Goal: Task Accomplishment & Management: Manage account settings

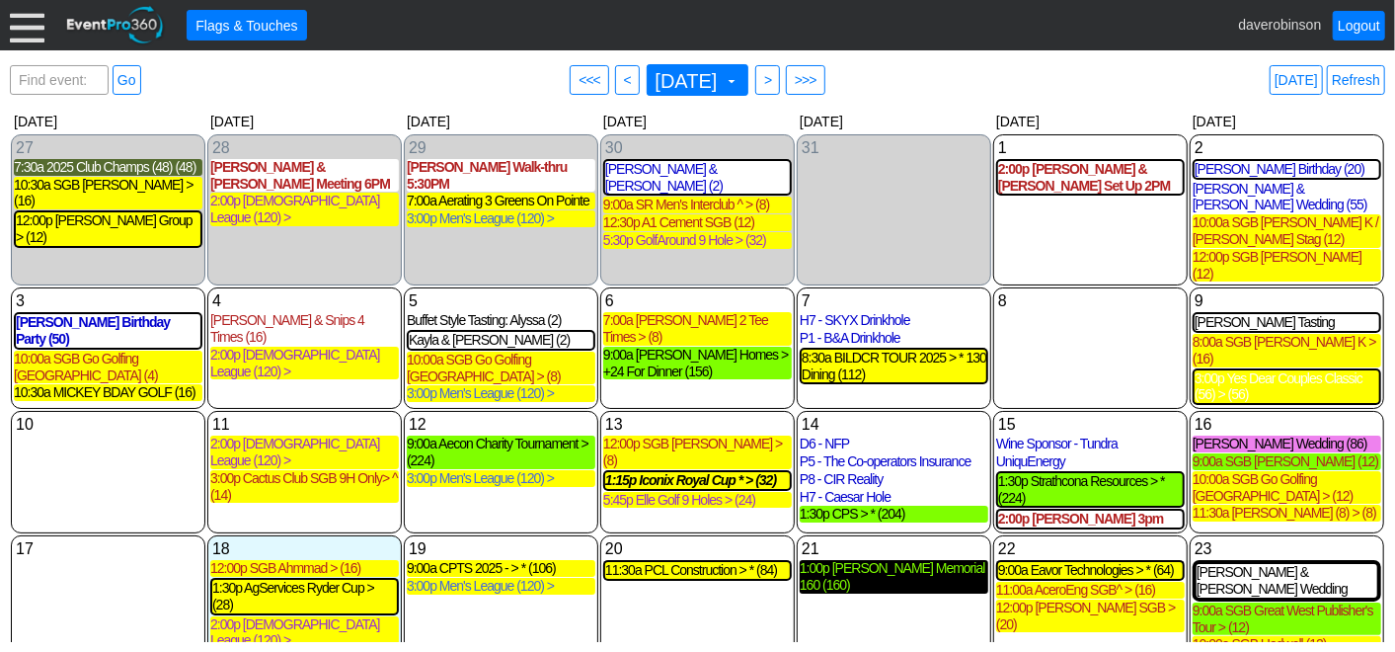
click at [894, 560] on div "1:00p Ben Docktor Memorial 160 (160)" at bounding box center [894, 577] width 189 height 34
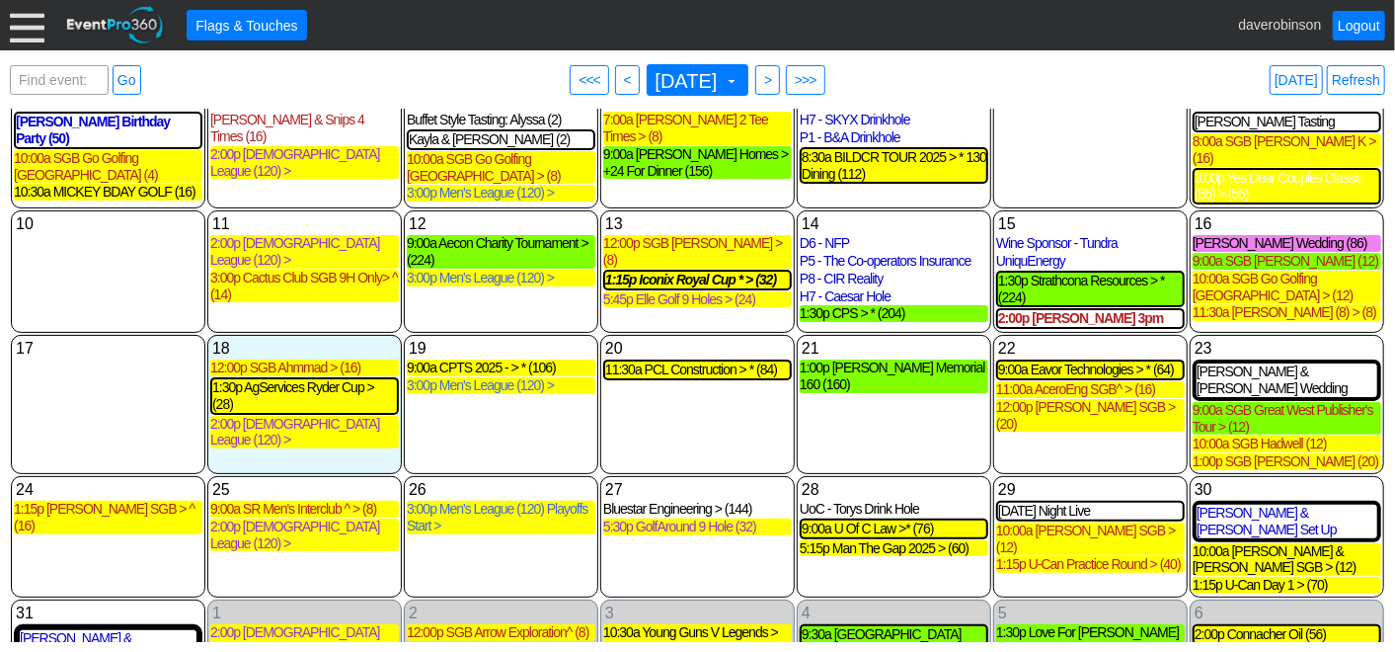
scroll to position [201, 0]
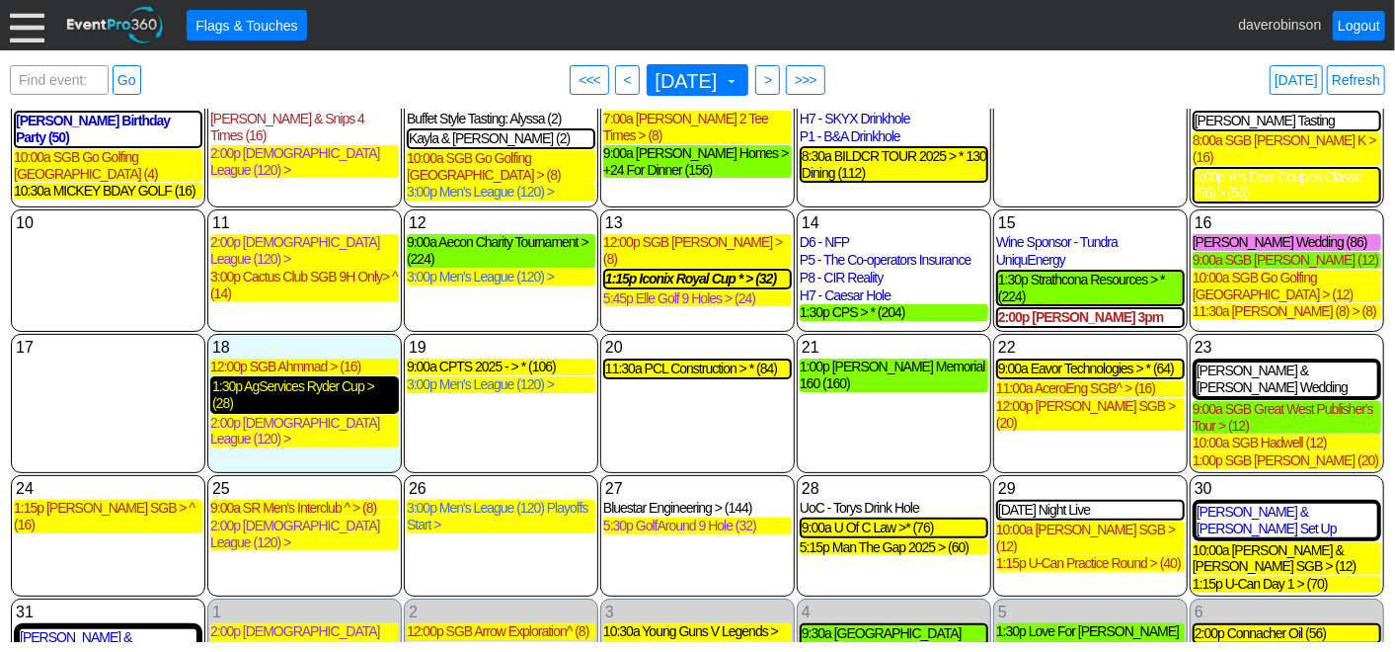
click at [284, 378] on div "1:30p AgServices Ryder Cup > (28)" at bounding box center [304, 395] width 185 height 34
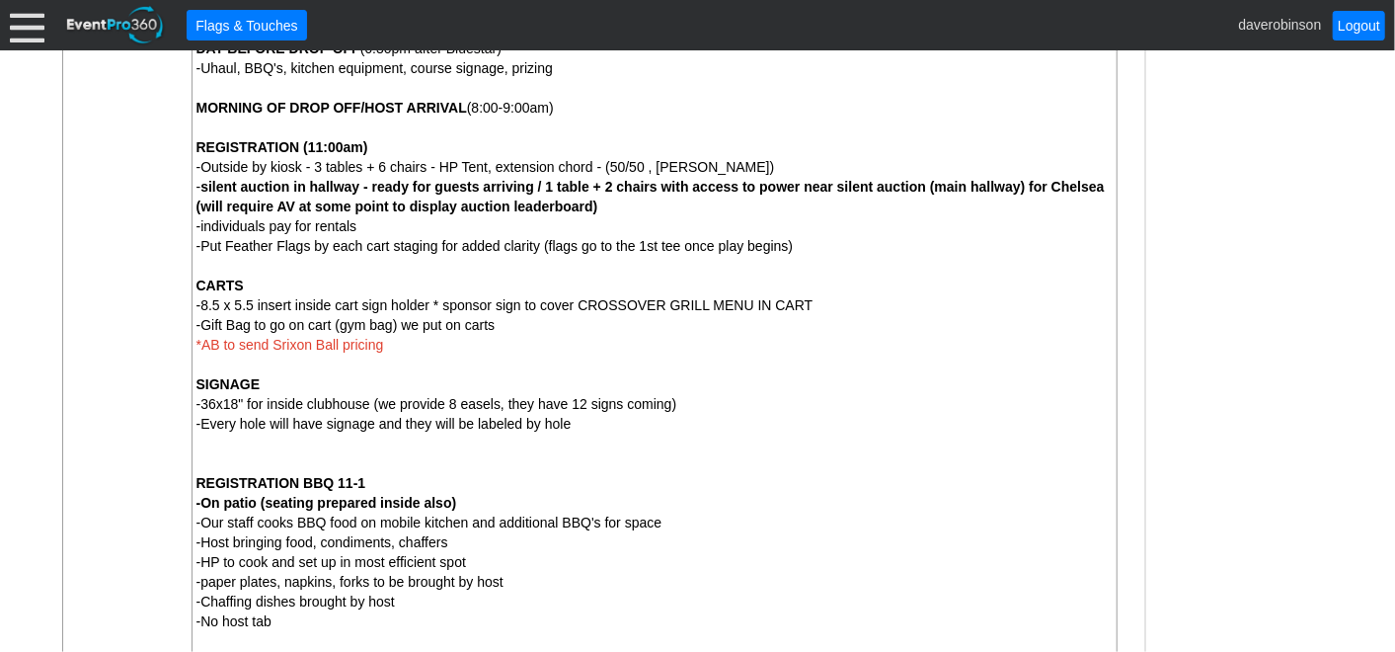
scroll to position [1645, 0]
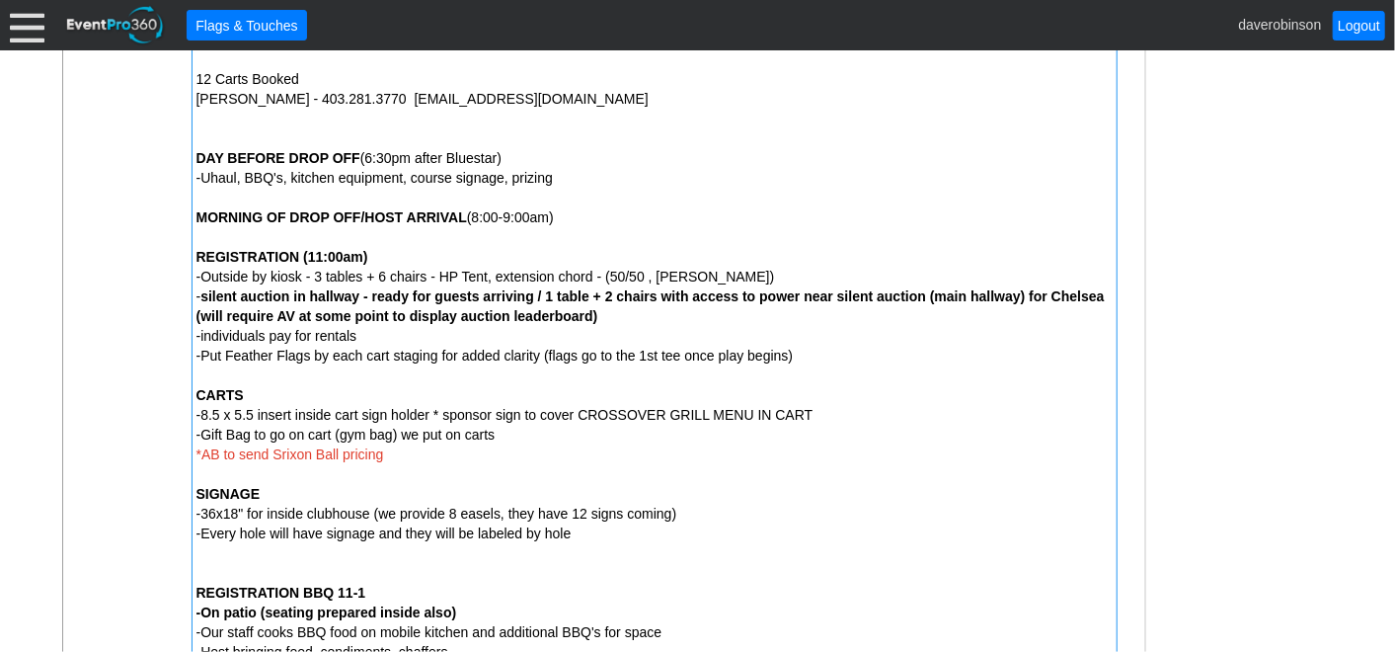
click at [380, 340] on div "-individuals pay for rentals" at bounding box center [655, 336] width 916 height 20
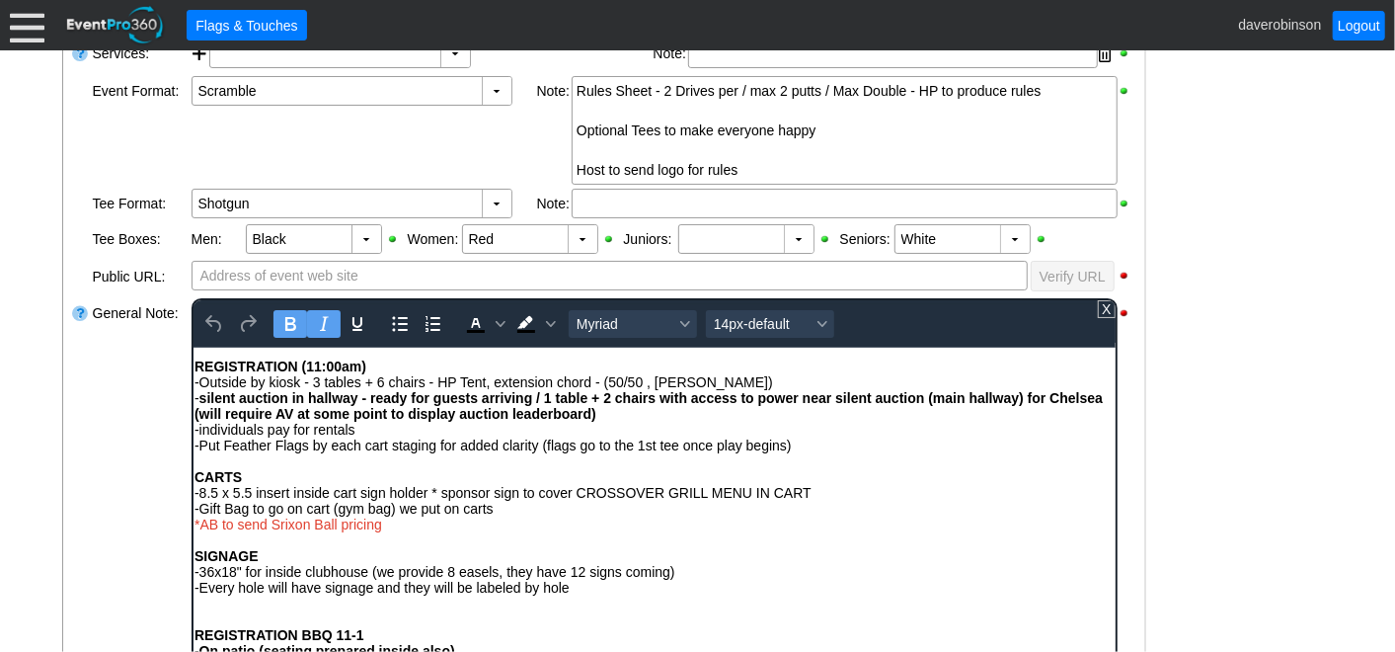
scroll to position [877, 0]
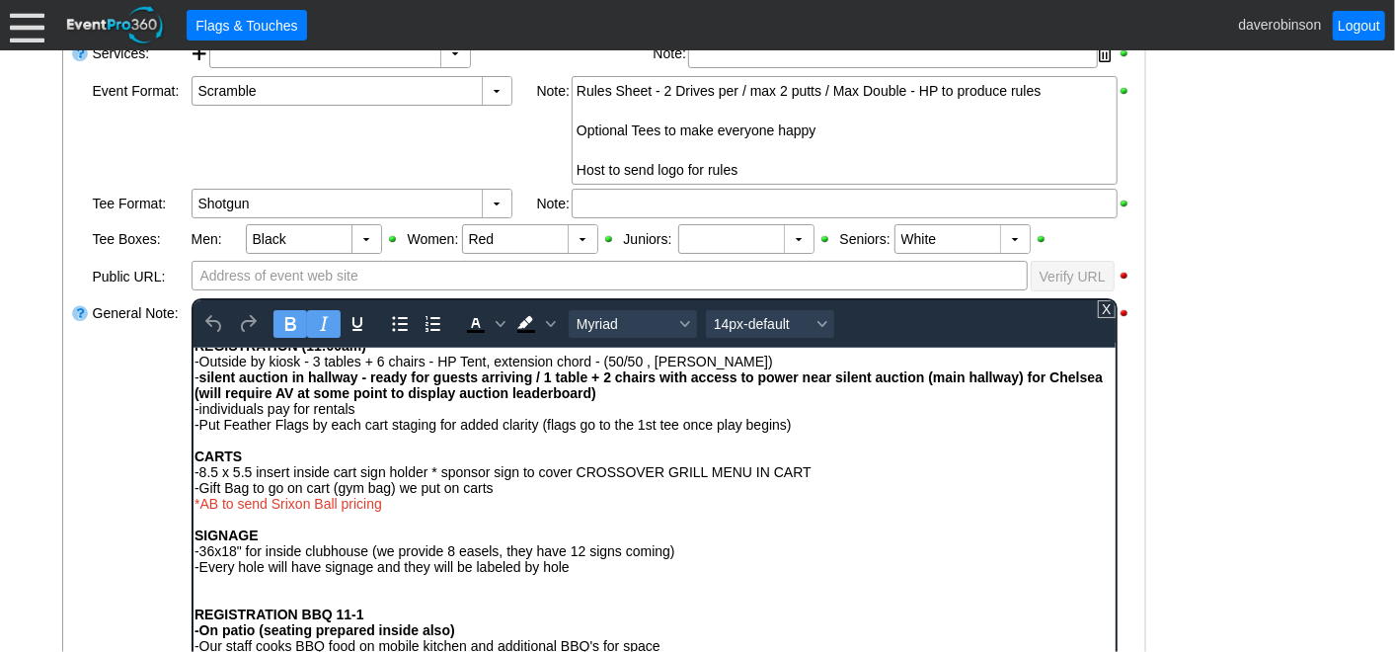
click at [416, 416] on div "-individuals pay for rentals" at bounding box center [654, 408] width 920 height 16
click at [367, 416] on span "-individuals pay for rentals - [PERSON_NAME] - MLH called to reserve)" at bounding box center [412, 408] width 437 height 16
drag, startPoint x: 365, startPoint y: 419, endPoint x: 627, endPoint y: 417, distance: 261.7
click at [627, 416] on div "-individuals pay for rentals - ([PERSON_NAME] - MLH called to reserve)" at bounding box center [654, 408] width 920 height 16
click at [288, 316] on icon "Bold" at bounding box center [289, 324] width 24 height 24
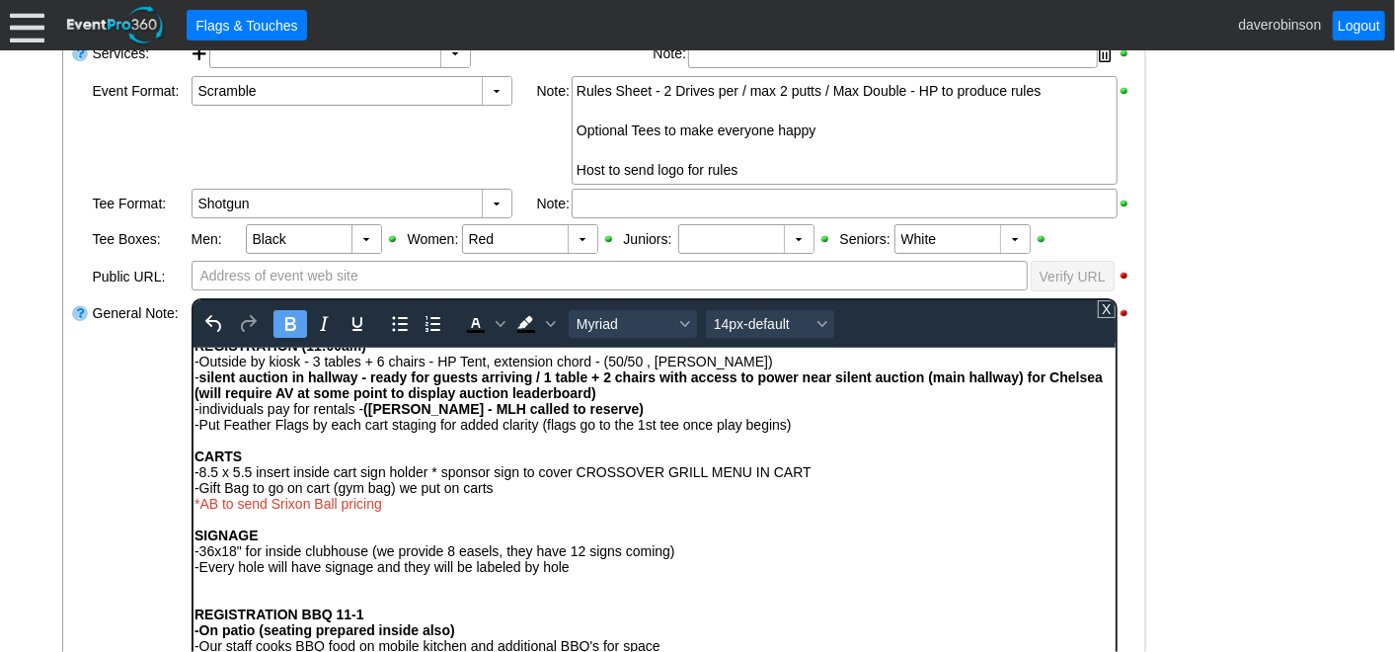
click at [669, 476] on span "-8.5 x 5.5 insert inside cart sign holder * sponsor sign to cover CROSSOVER GRI…" at bounding box center [502, 471] width 617 height 16
drag, startPoint x: 662, startPoint y: 419, endPoint x: 366, endPoint y: 417, distance: 295.3
click at [366, 416] on div "-individuals pay for rentals - ([PERSON_NAME] - MLH called to reserve)" at bounding box center [654, 408] width 920 height 16
click at [546, 325] on span "Background color Black" at bounding box center [550, 324] width 16 height 28
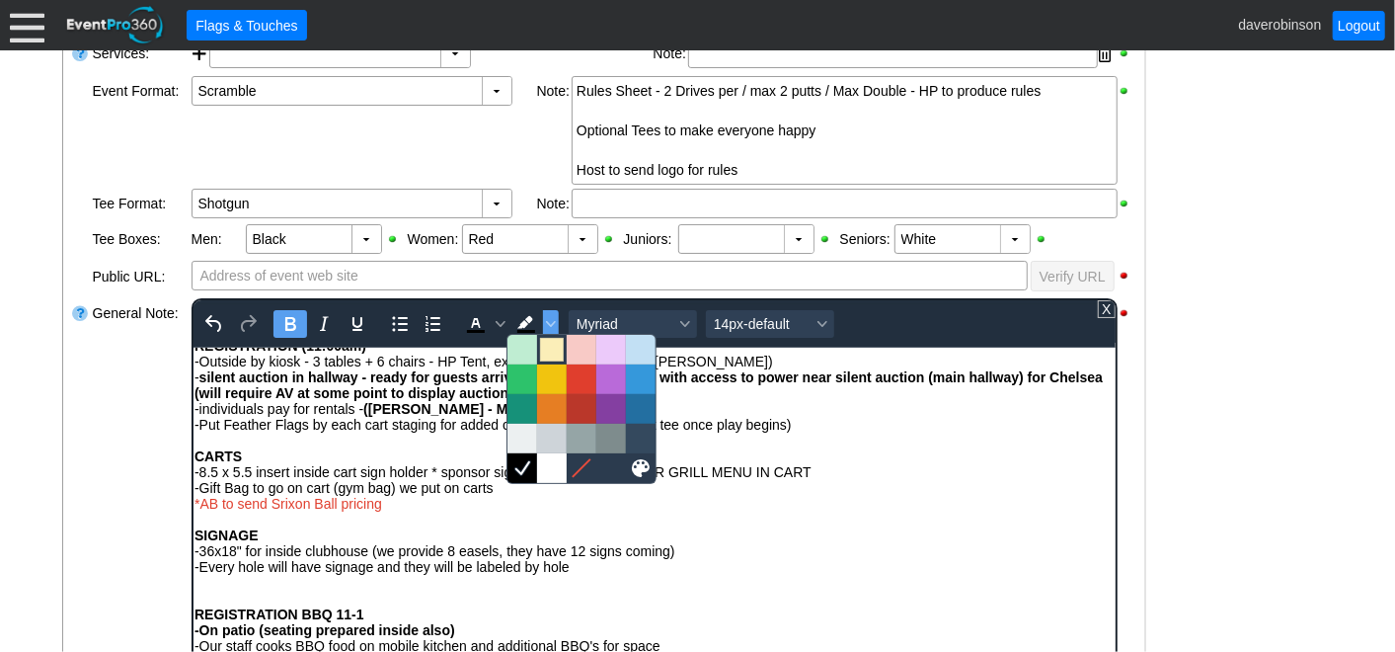
click at [553, 345] on div at bounding box center [552, 350] width 24 height 24
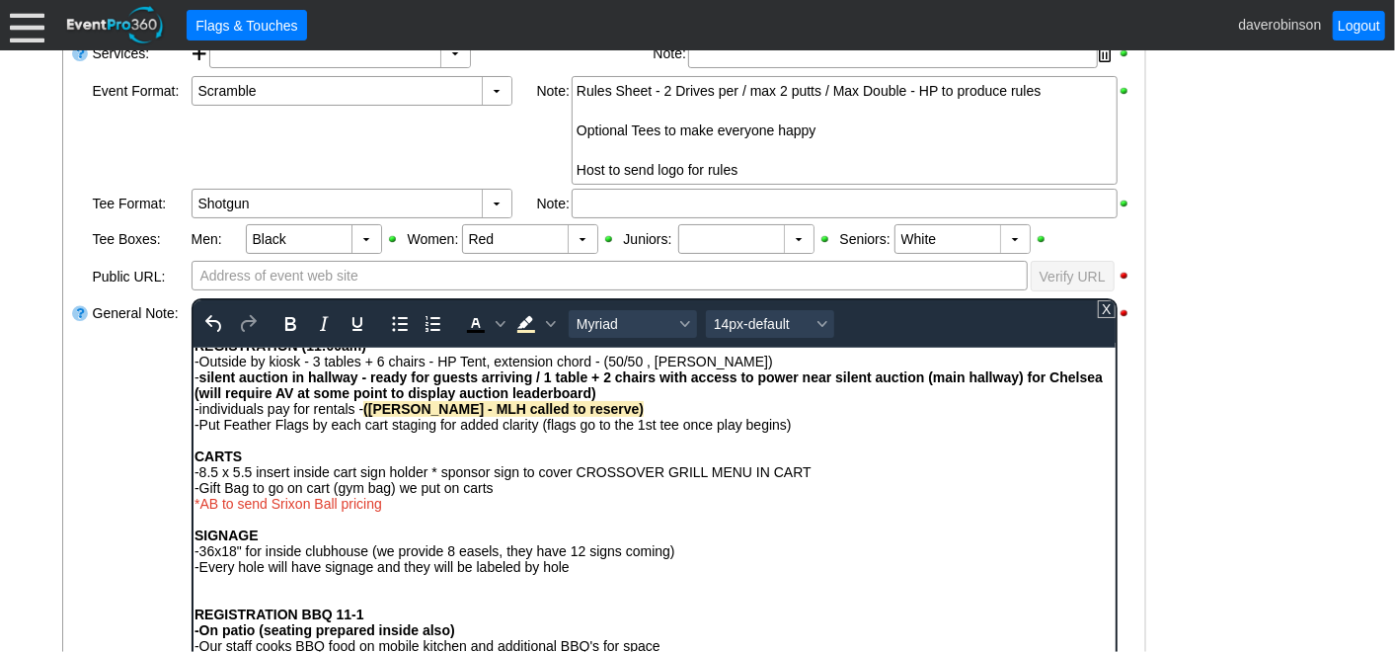
click at [749, 447] on div "Rich Text Area. Press ALT-0 for help." at bounding box center [654, 440] width 920 height 16
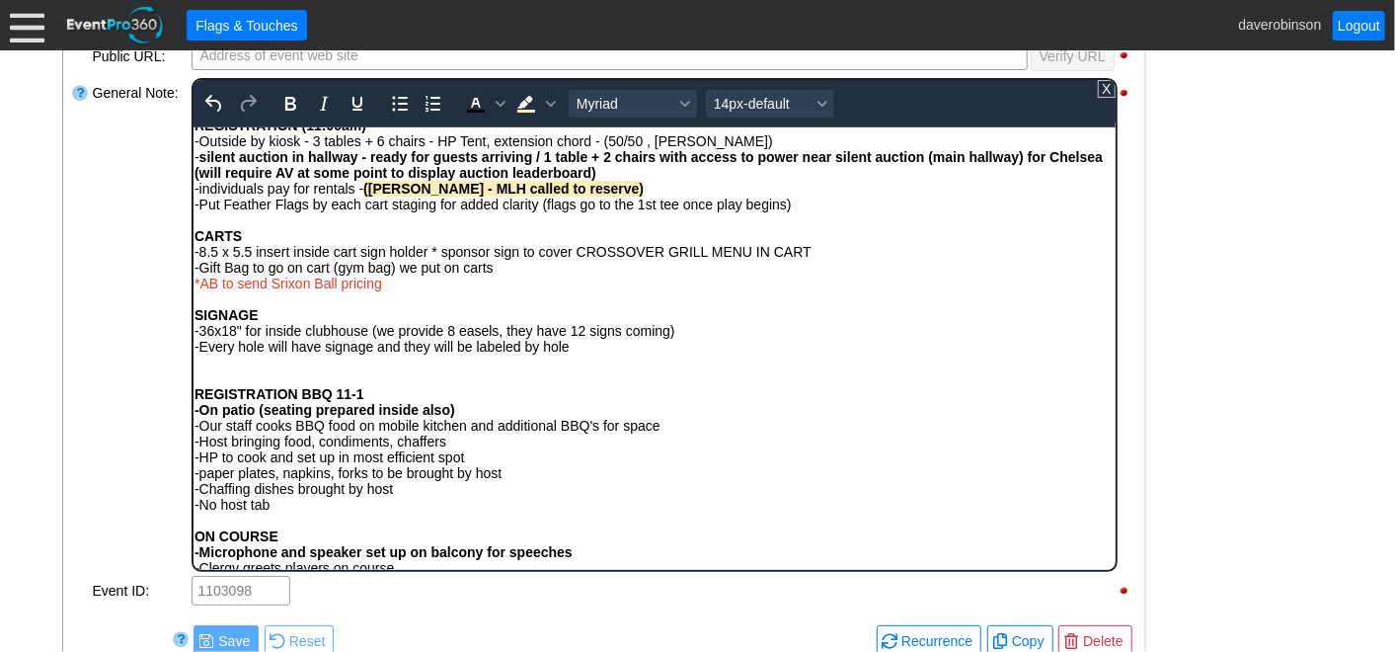
scroll to position [1003, 0]
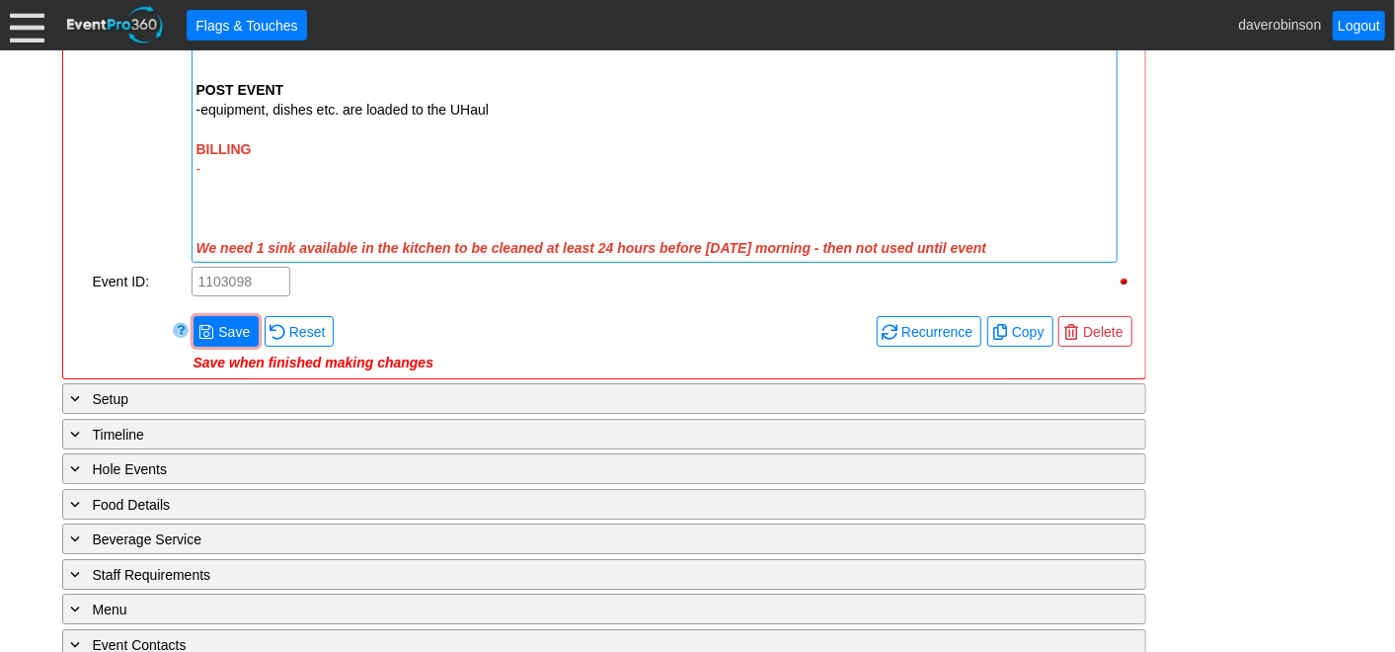
scroll to position [3636, 0]
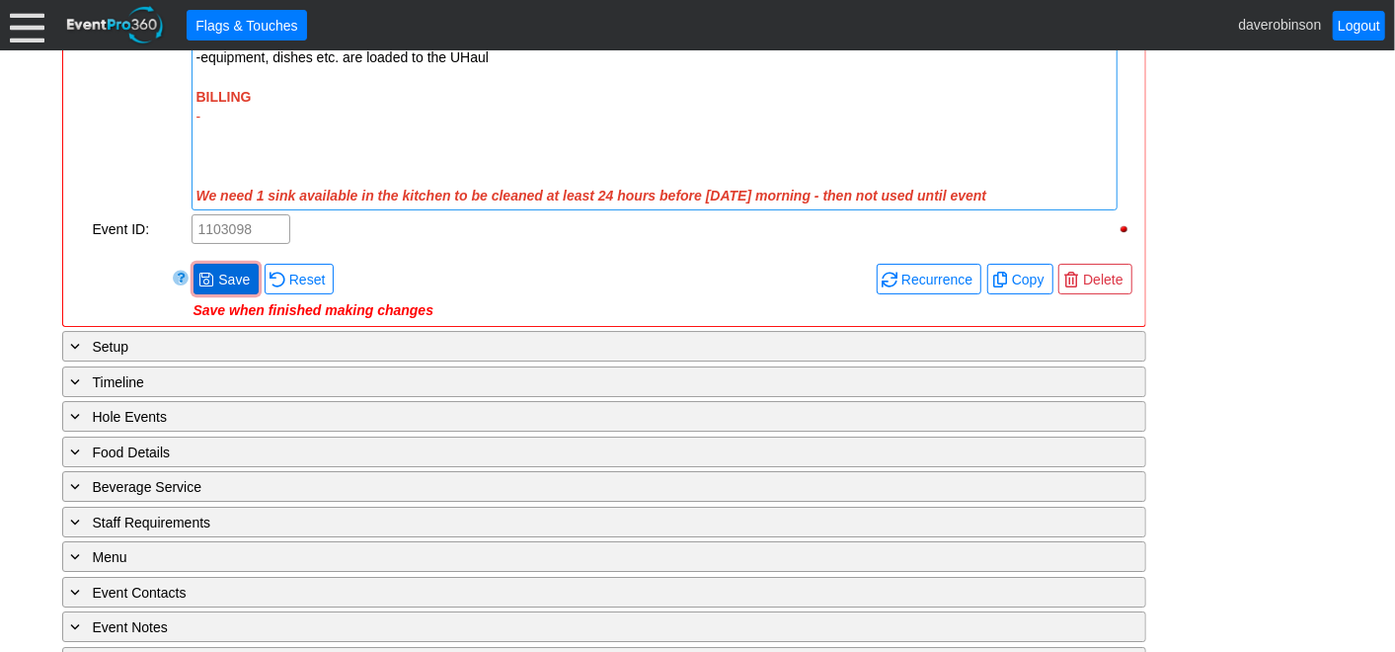
click at [217, 270] on span "Save" at bounding box center [233, 280] width 39 height 20
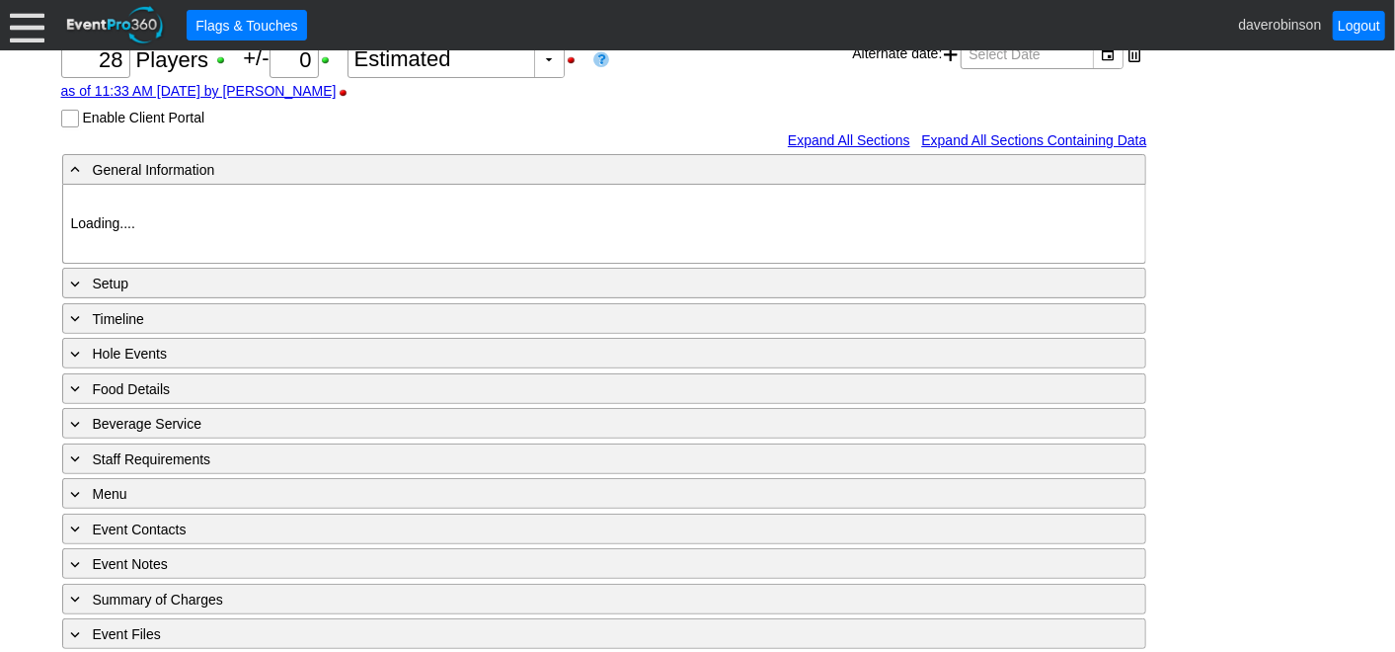
scroll to position [252, 0]
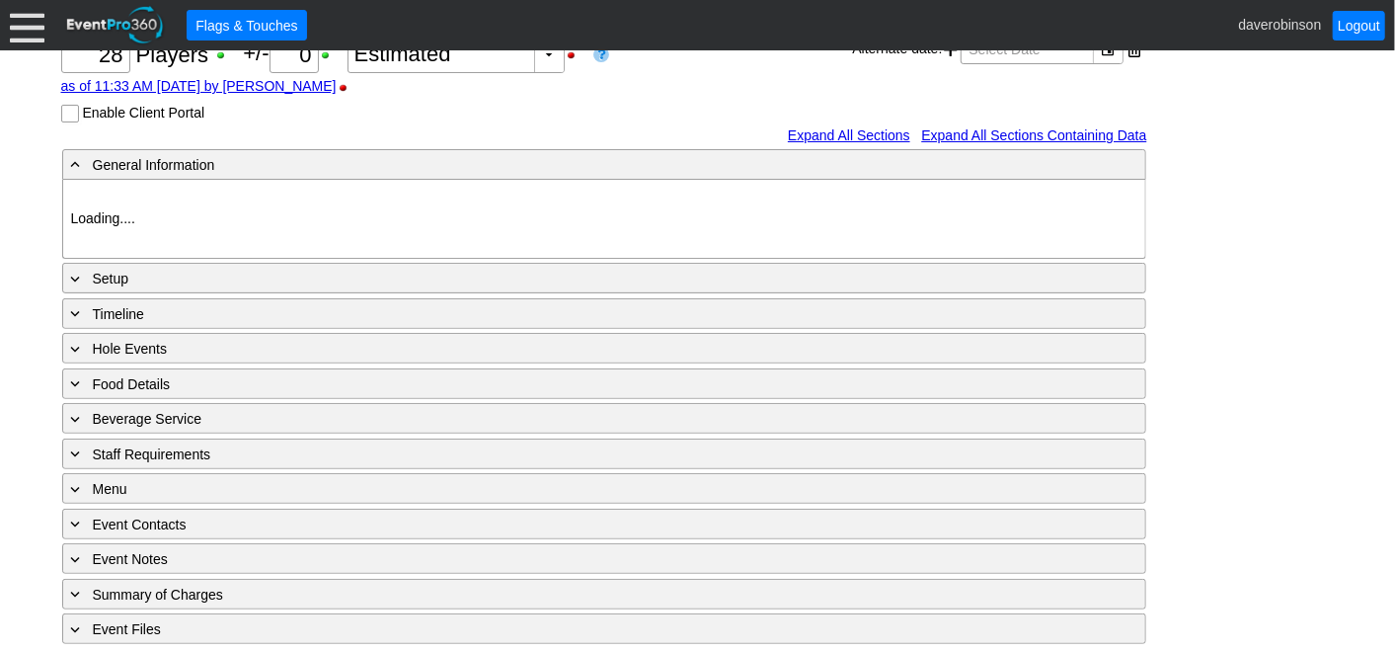
type input "Heritage Pointe Golf Club"
type input "Corporate Tournament"
type input "Other"
type input "Single Tee"
type input "Black"
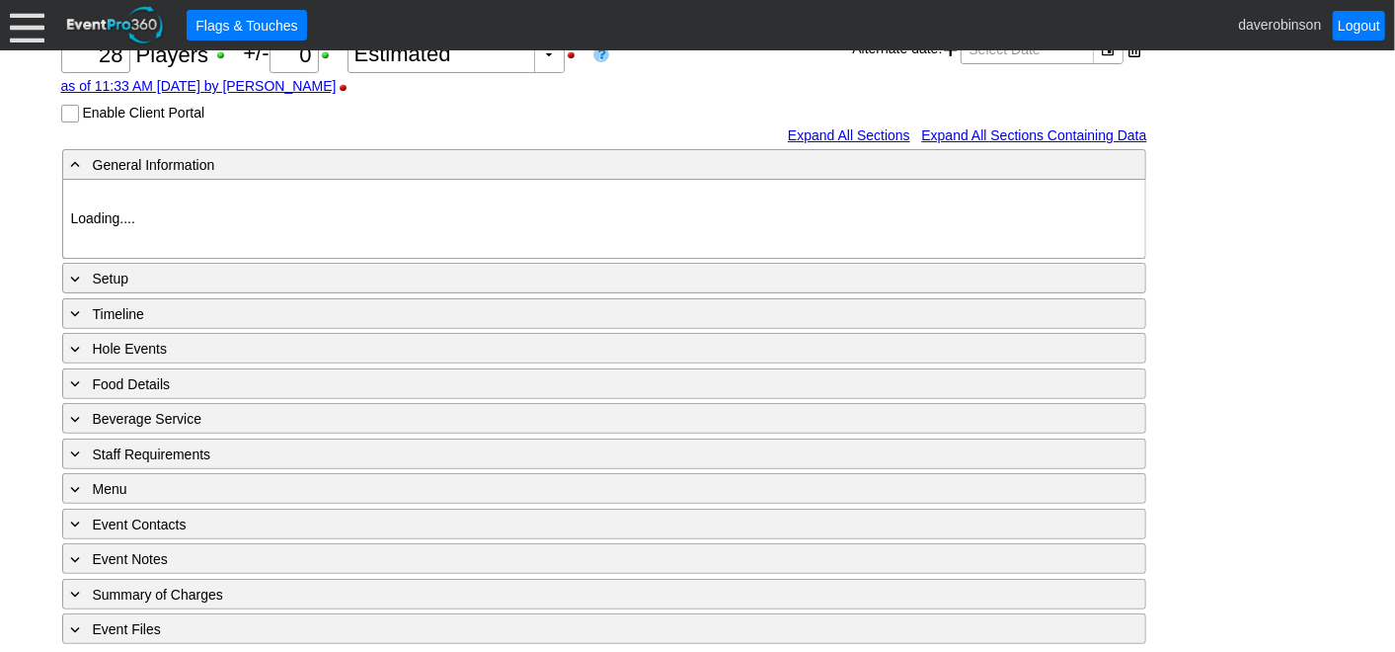
type input "Red"
type input "1107581"
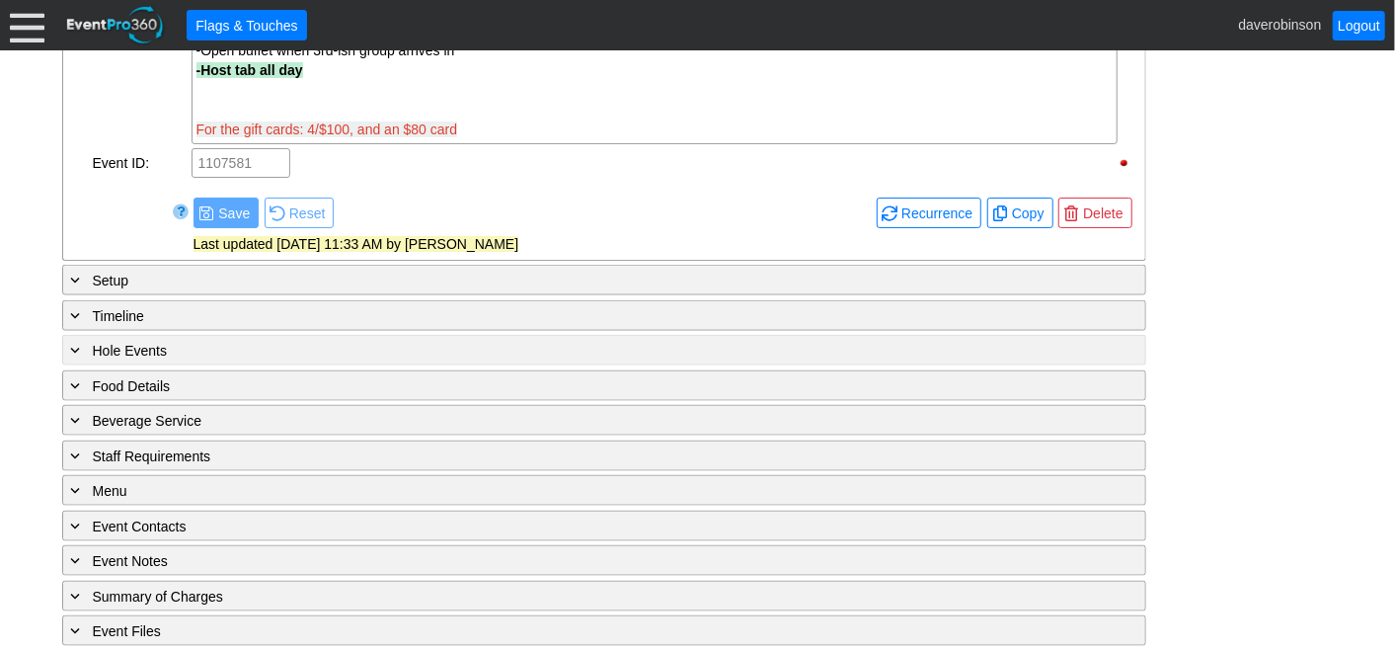
scroll to position [1174, 0]
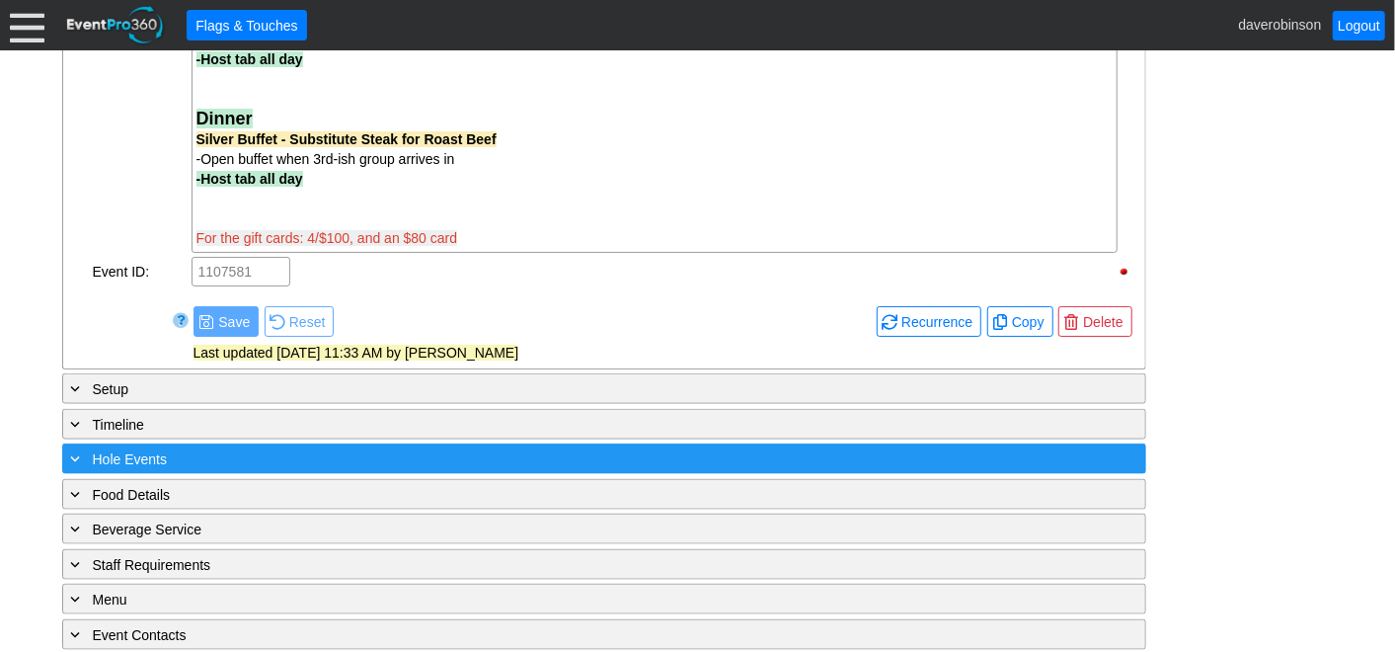
click at [90, 454] on div "+ Hole Events" at bounding box center [563, 458] width 993 height 23
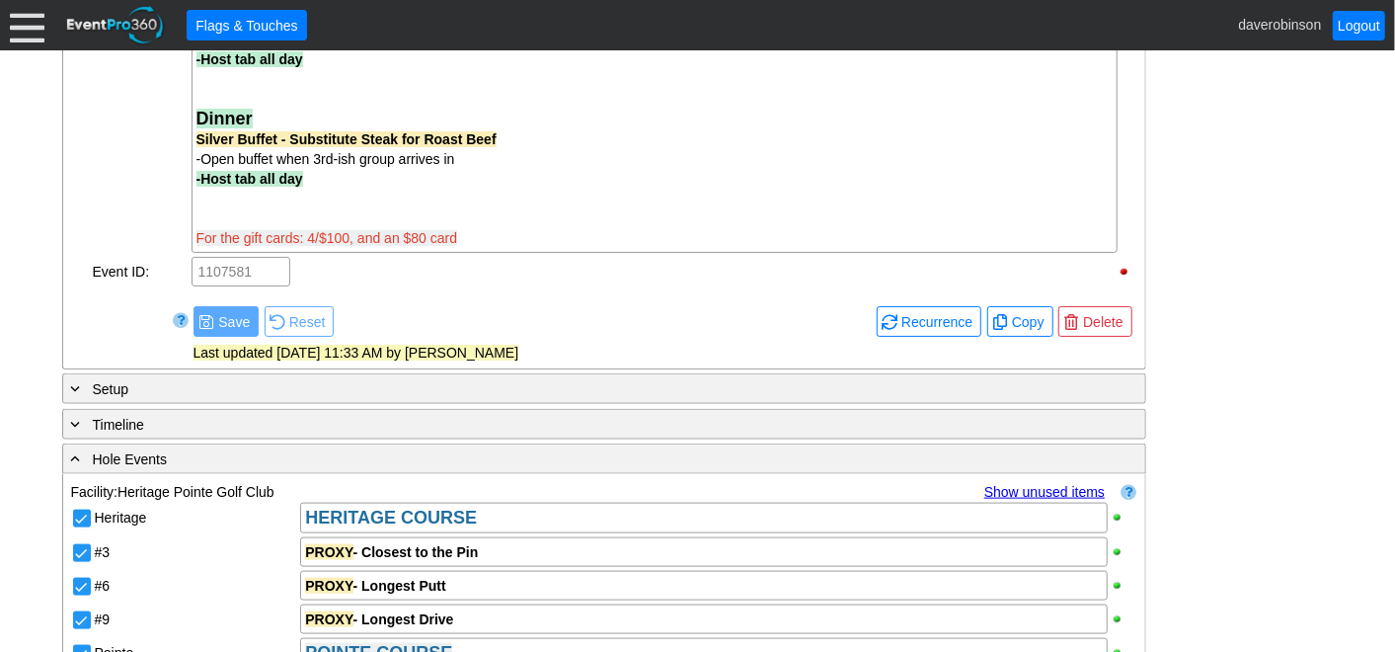
click at [1203, 455] on div "- General Information ▼ Loading.... Remove all highlights Facility: ▼ Χ Heritag…" at bounding box center [698, 179] width 1284 height 1906
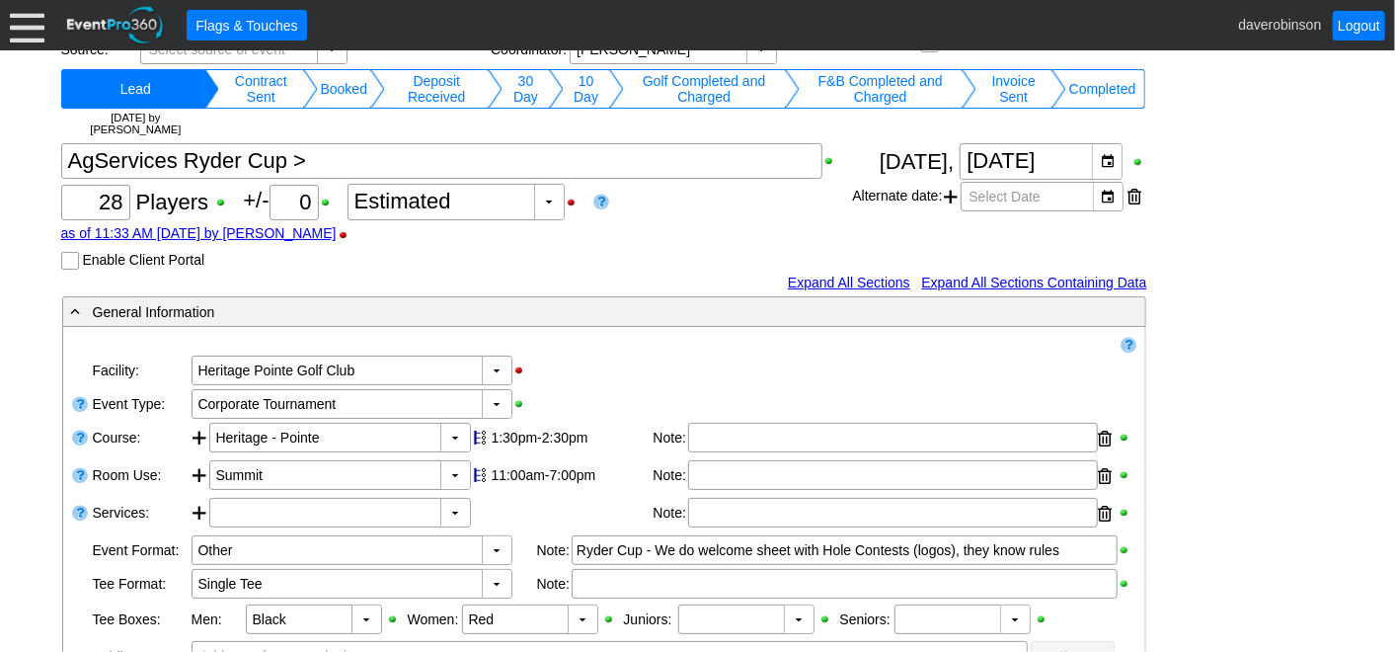
scroll to position [0, 0]
